Goal: Task Accomplishment & Management: Manage account settings

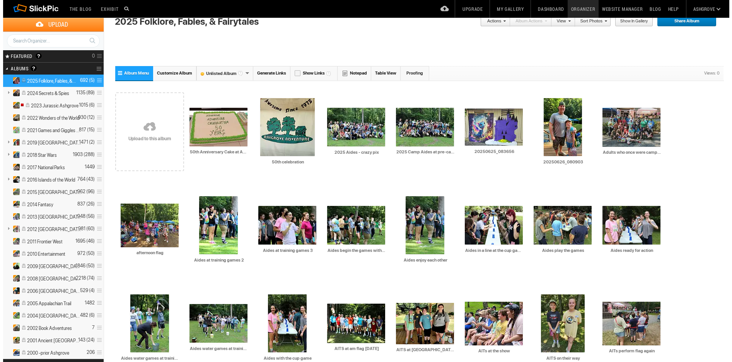
scroll to position [129, 0]
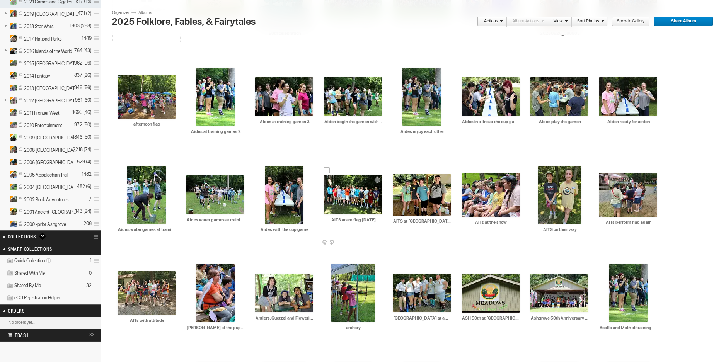
click at [348, 194] on img at bounding box center [353, 194] width 58 height 39
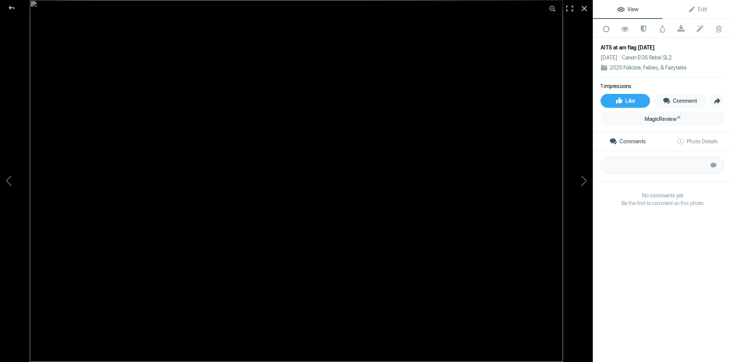
click at [345, 48] on img at bounding box center [296, 181] width 533 height 362
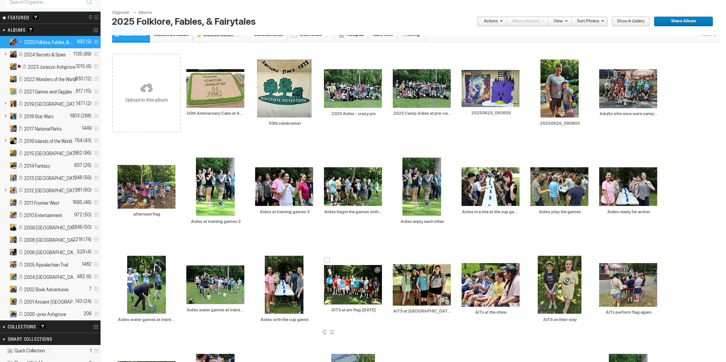
scroll to position [77, 0]
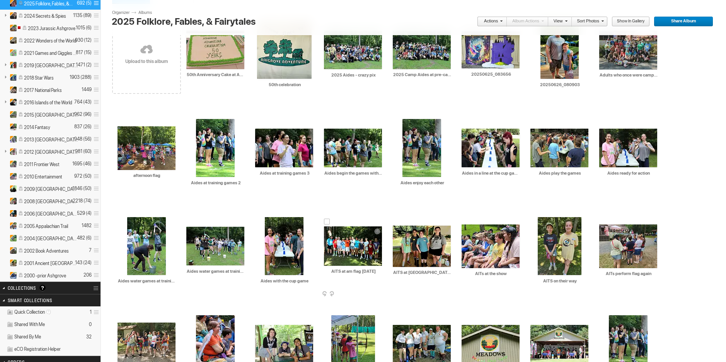
click at [351, 243] on img at bounding box center [353, 246] width 58 height 39
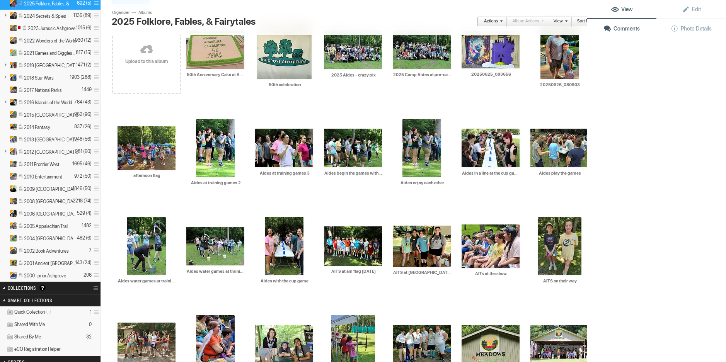
click at [351, 243] on img at bounding box center [353, 246] width 58 height 39
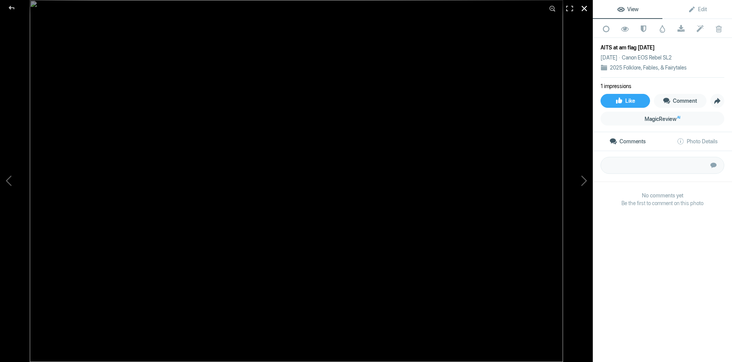
click at [584, 9] on div at bounding box center [584, 8] width 17 height 17
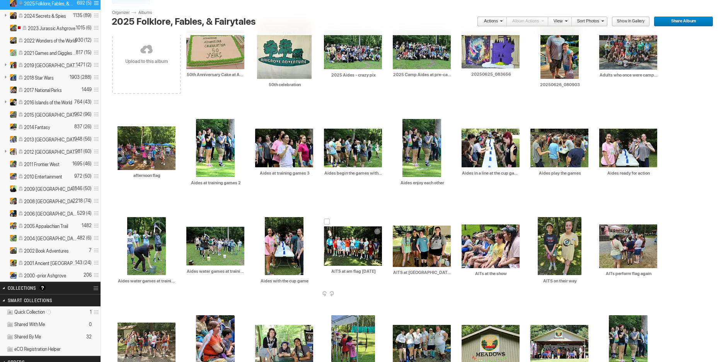
click at [380, 292] on span at bounding box center [381, 295] width 8 height 6
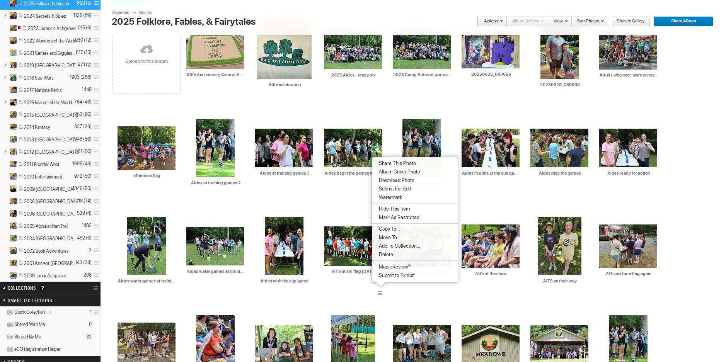
click at [404, 287] on div at bounding box center [415, 285] width 97 height 11
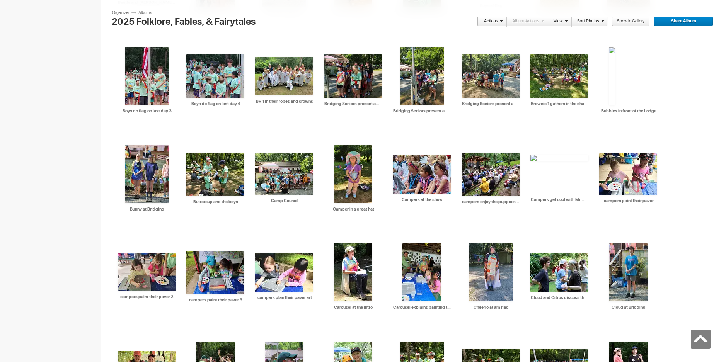
scroll to position [561, 0]
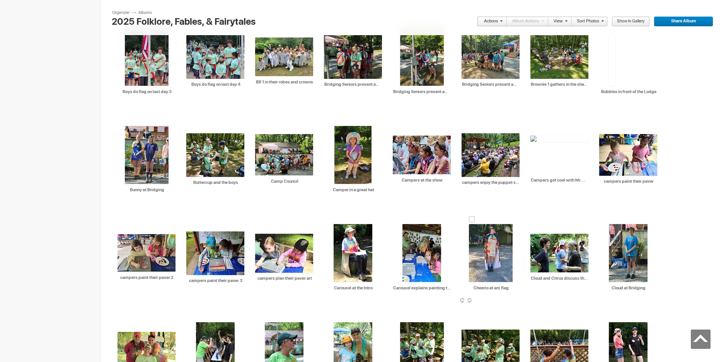
click at [485, 259] on img at bounding box center [491, 253] width 44 height 58
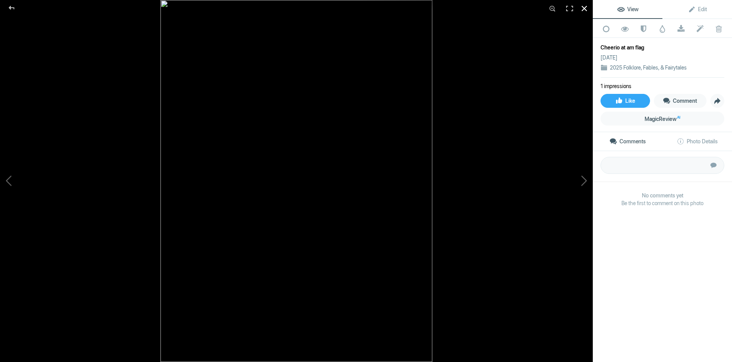
click at [585, 7] on div at bounding box center [584, 8] width 17 height 17
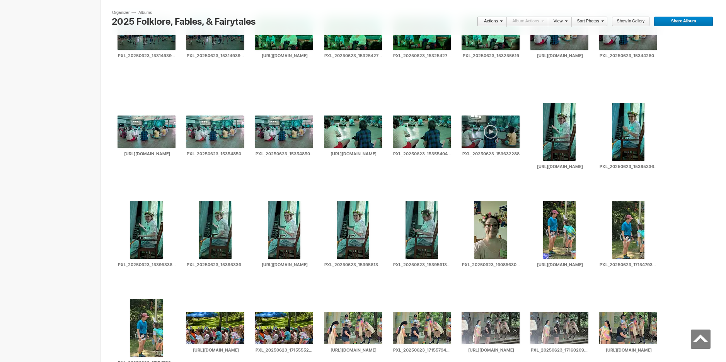
scroll to position [3021, 0]
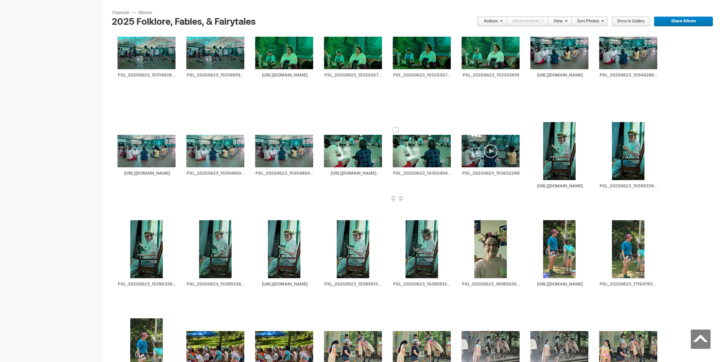
click at [449, 198] on span at bounding box center [450, 199] width 8 height 6
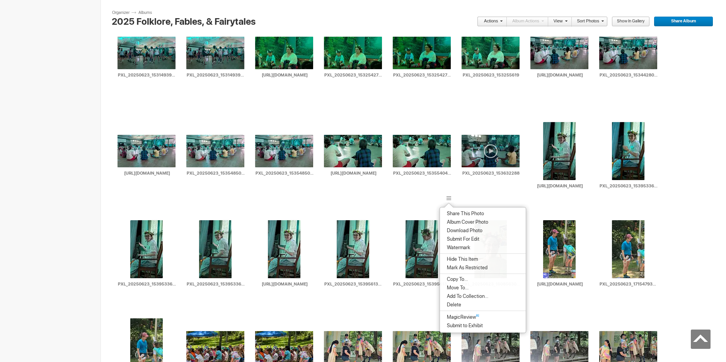
click at [451, 305] on span "Delete" at bounding box center [453, 305] width 17 height 6
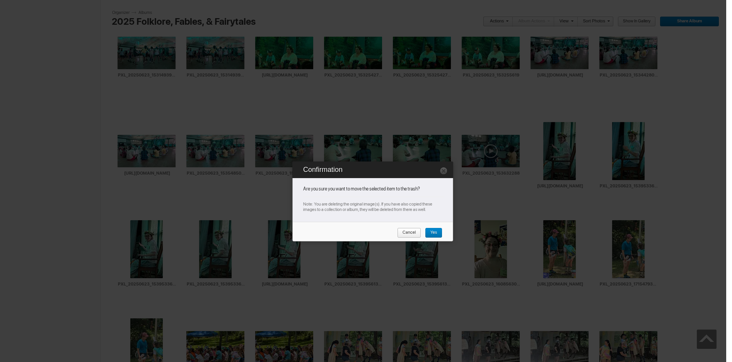
click at [431, 232] on span "Yes" at bounding box center [431, 233] width 12 height 10
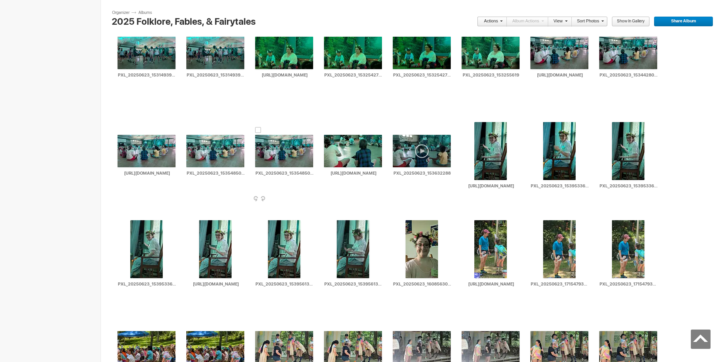
click at [309, 199] on span at bounding box center [313, 199] width 8 height 6
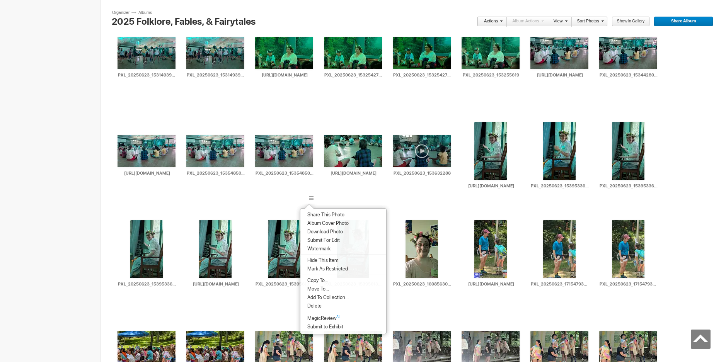
click at [321, 305] on span "Delete" at bounding box center [313, 306] width 17 height 6
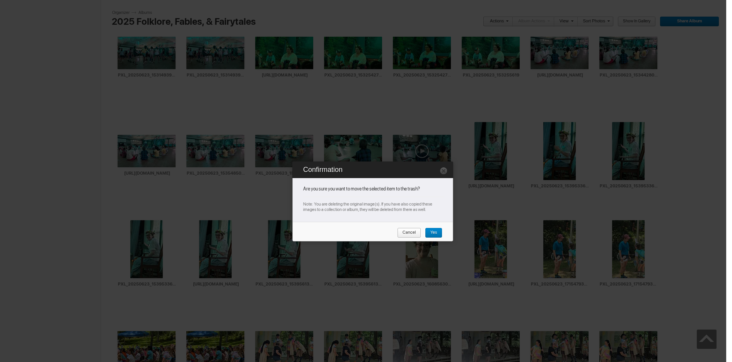
click at [432, 233] on span "Yes" at bounding box center [431, 233] width 12 height 10
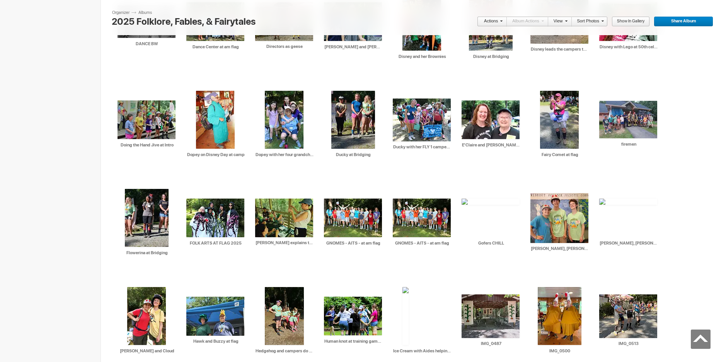
scroll to position [993, 0]
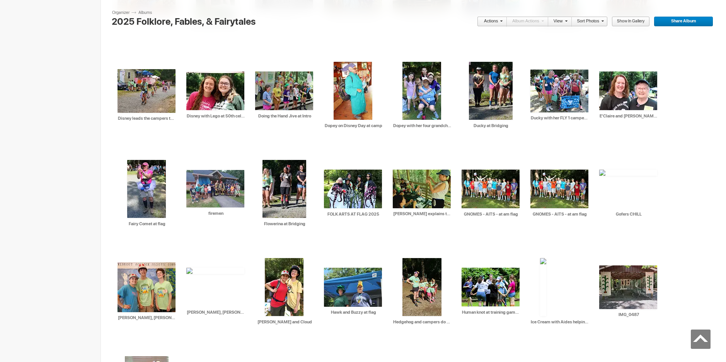
scroll to position [1086, 0]
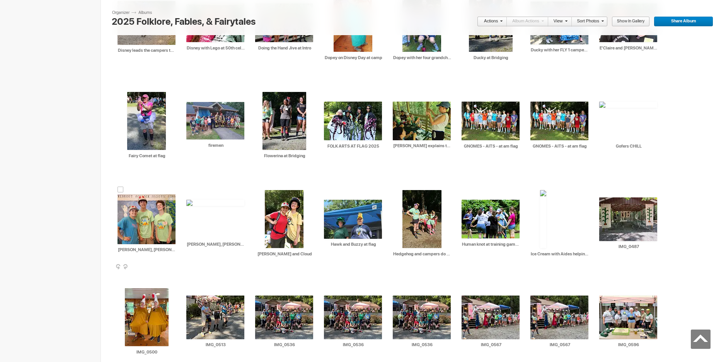
drag, startPoint x: 150, startPoint y: 213, endPoint x: 171, endPoint y: 191, distance: 30.6
click at [127, 205] on img at bounding box center [147, 219] width 58 height 50
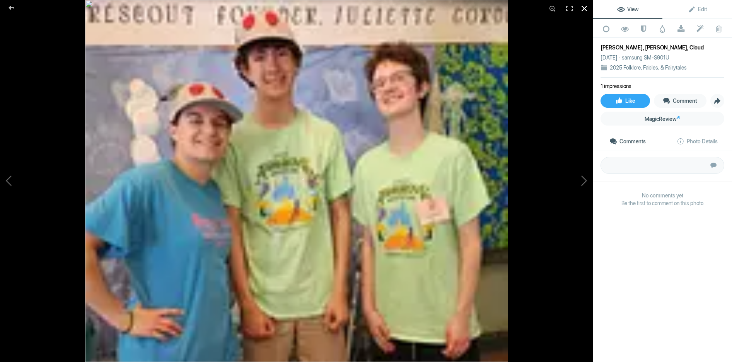
click at [585, 6] on div at bounding box center [584, 8] width 17 height 17
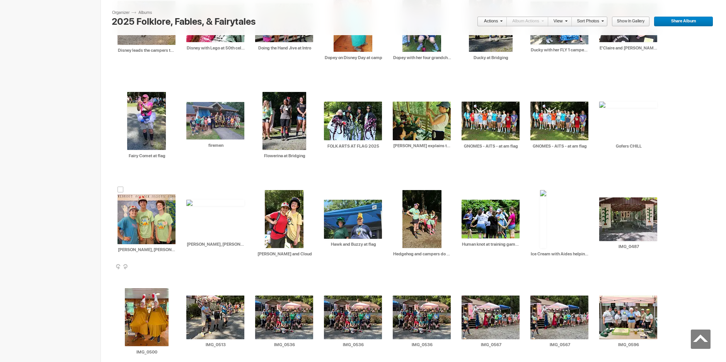
click at [172, 266] on span at bounding box center [175, 267] width 8 height 6
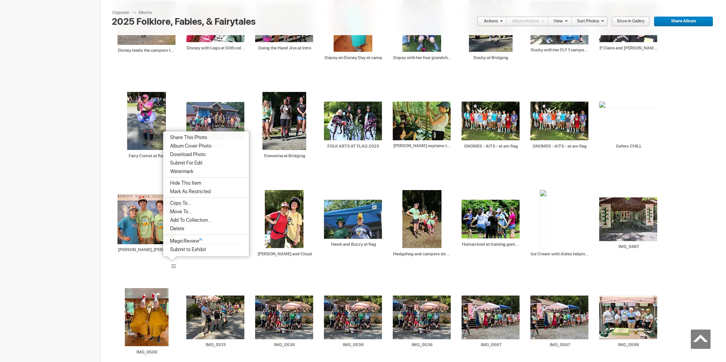
click at [174, 227] on span "Delete" at bounding box center [176, 229] width 17 height 6
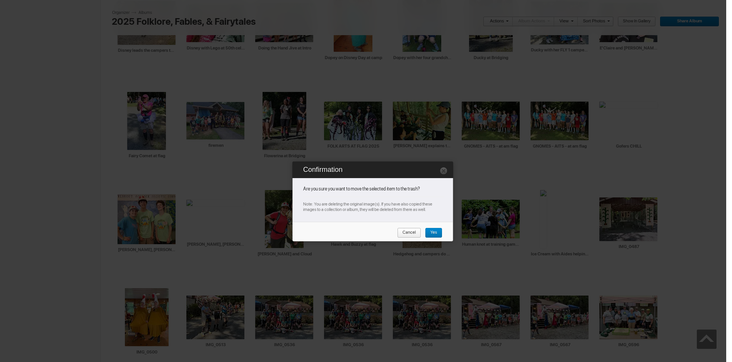
click at [435, 231] on span "Yes" at bounding box center [431, 233] width 12 height 10
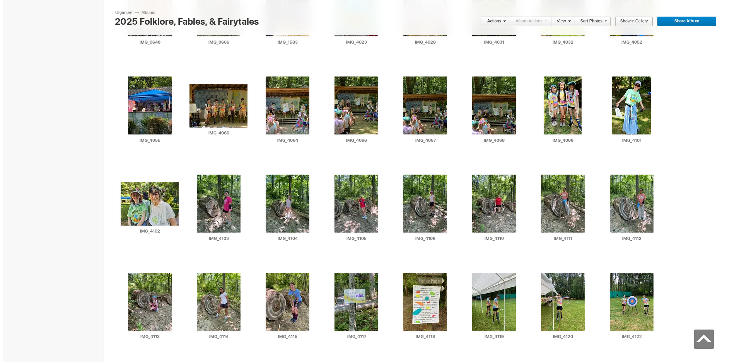
scroll to position [1465, 0]
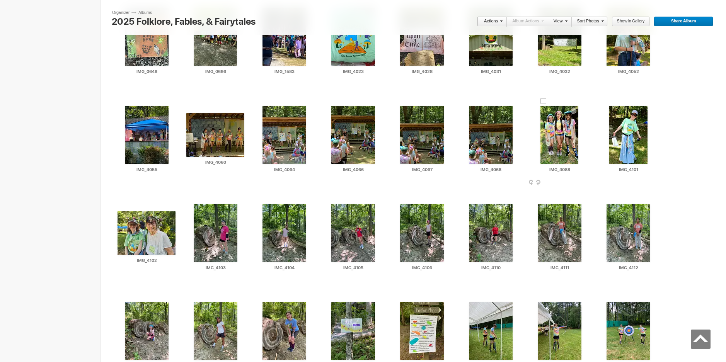
click at [585, 181] on span at bounding box center [588, 183] width 8 height 6
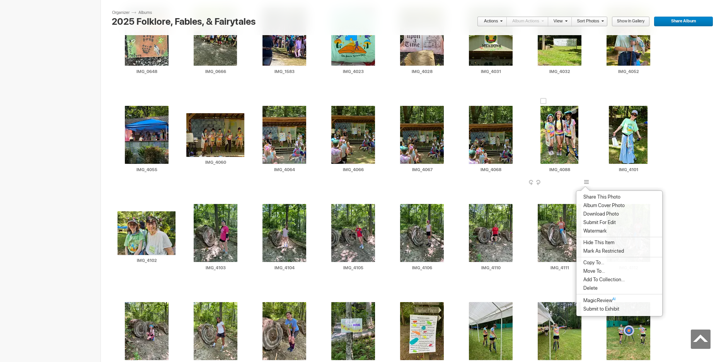
click at [544, 102] on div at bounding box center [544, 101] width 6 height 6
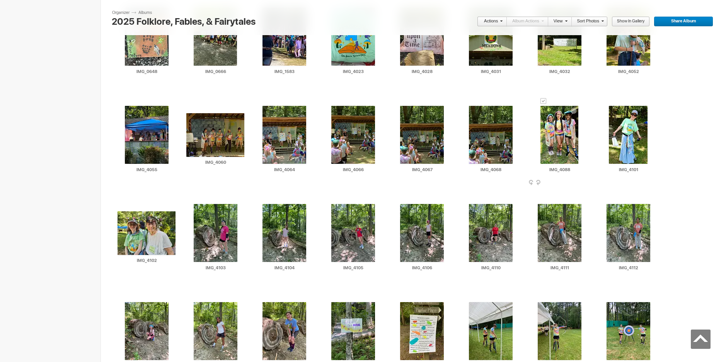
click at [587, 181] on span at bounding box center [588, 183] width 8 height 6
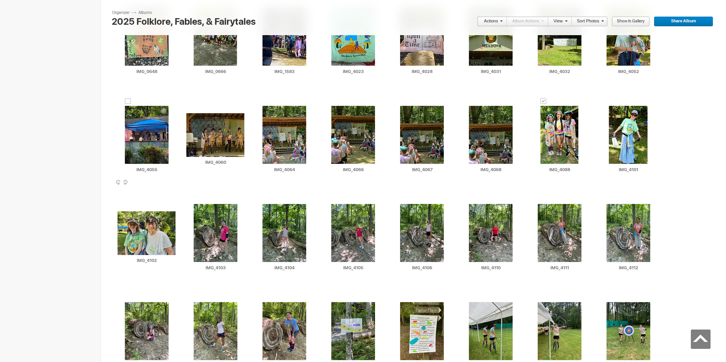
click at [154, 128] on img at bounding box center [147, 135] width 44 height 58
